Goal: Transaction & Acquisition: Purchase product/service

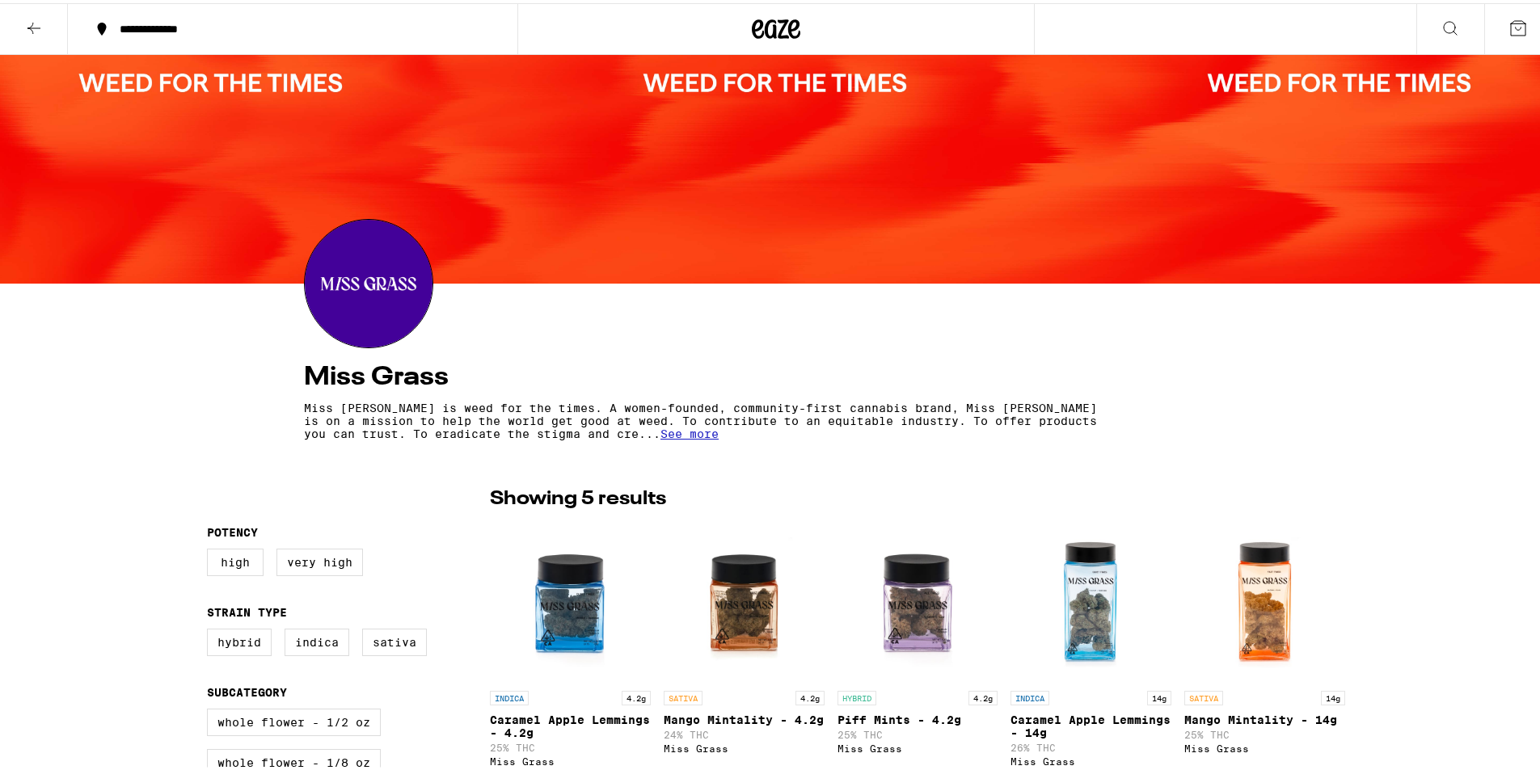
click at [166, 26] on div "**********" at bounding box center [301, 25] width 378 height 11
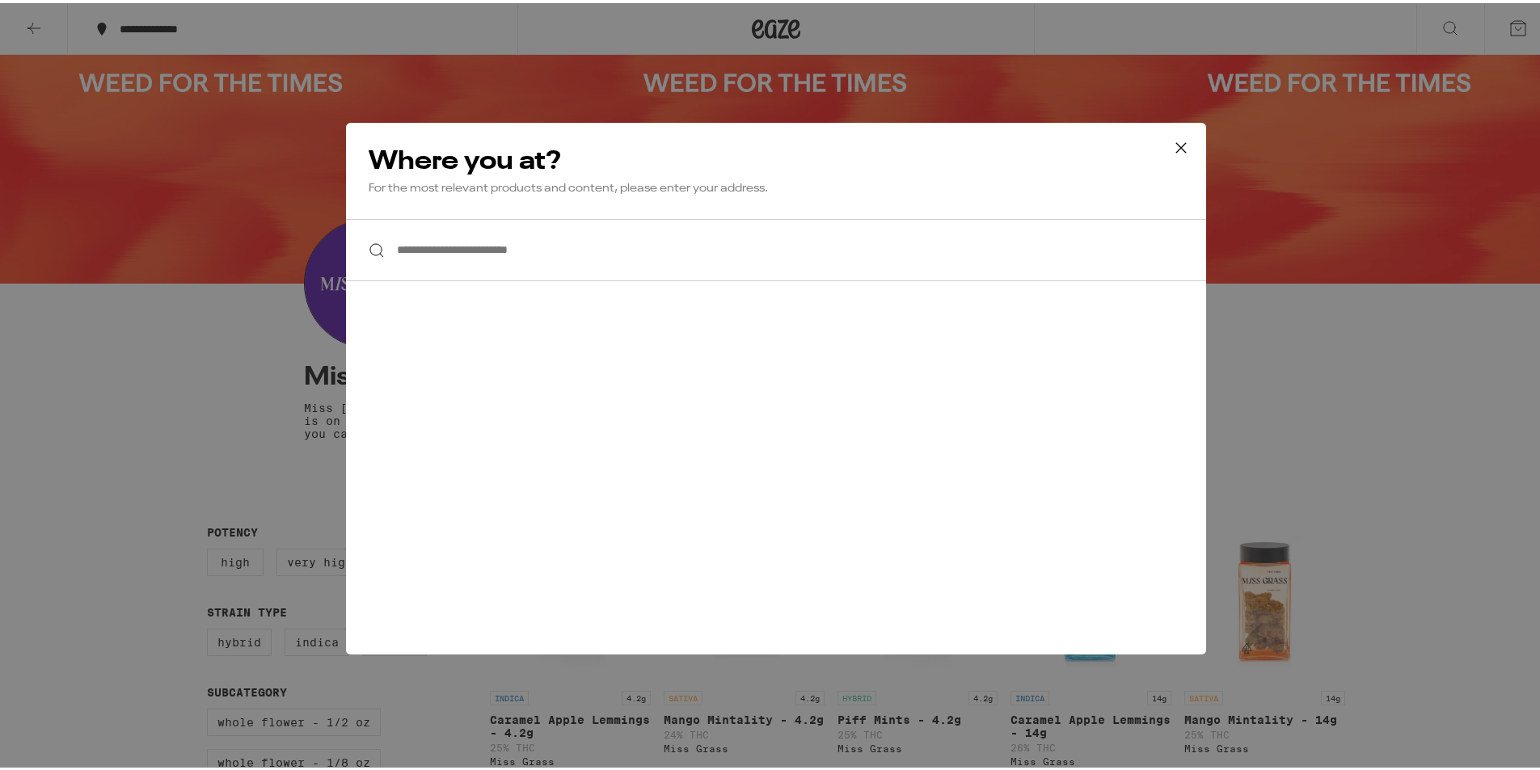
click at [1174, 136] on icon at bounding box center [1181, 145] width 24 height 24
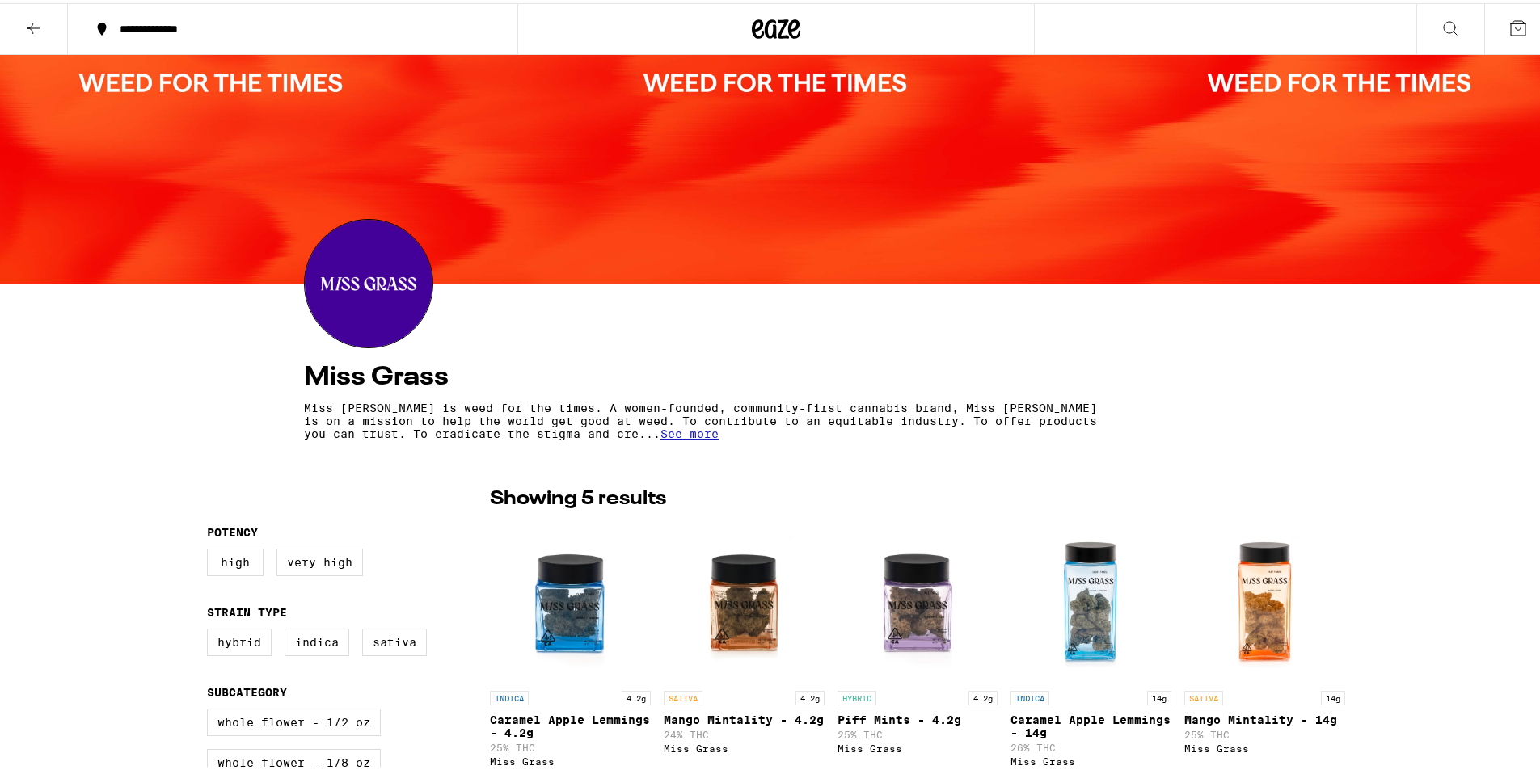
click at [43, 20] on icon at bounding box center [33, 24] width 19 height 19
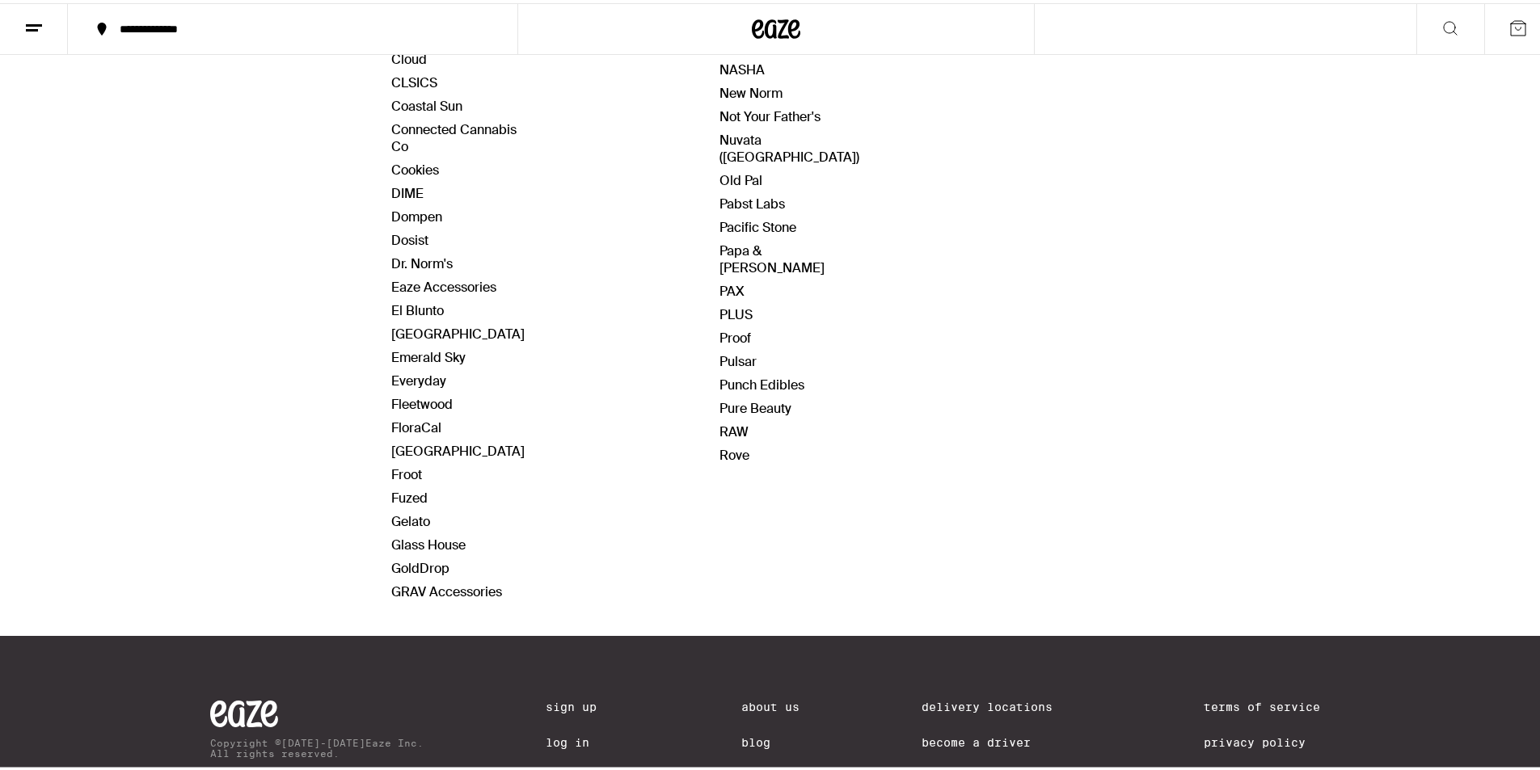
scroll to position [808, 0]
